Goal: Use online tool/utility: Utilize a website feature to perform a specific function

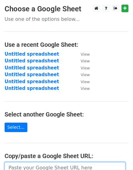
click at [47, 168] on input "url" at bounding box center [65, 168] width 121 height 12
paste input "[URL][DOMAIN_NAME]"
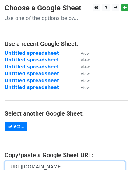
scroll to position [0, 131]
type input "[URL][DOMAIN_NAME]"
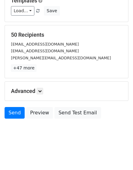
scroll to position [67, 0]
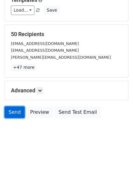
click at [13, 111] on link "Send" at bounding box center [15, 112] width 20 height 12
